Goal: Register for event/course

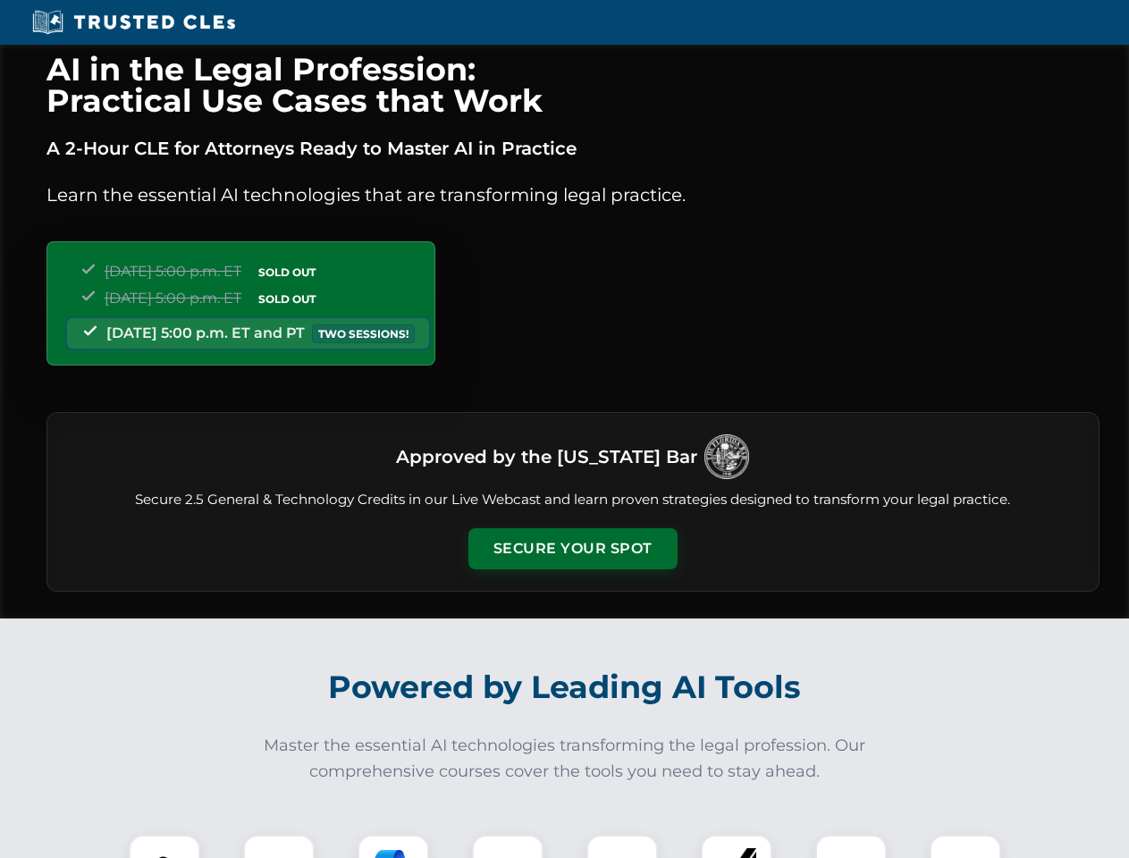
click at [572, 549] on button "Secure Your Spot" at bounding box center [573, 548] width 209 height 41
